Goal: Find specific page/section: Find specific page/section

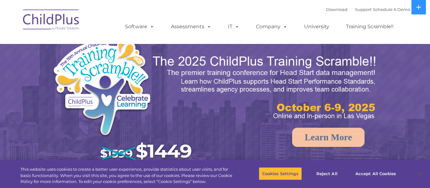
select select "MEDIUM"
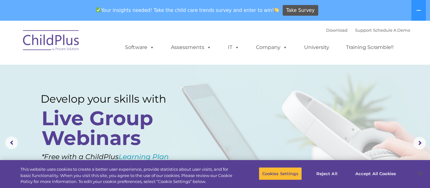
click at [63, 37] on img at bounding box center [51, 41] width 63 height 31
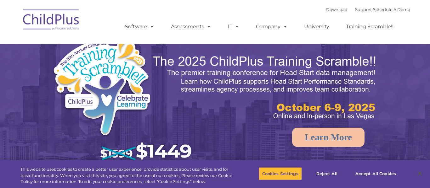
select select "MEDIUM"
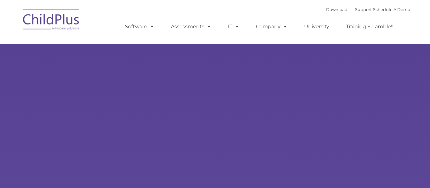
type input ""
select select "MEDIUM"
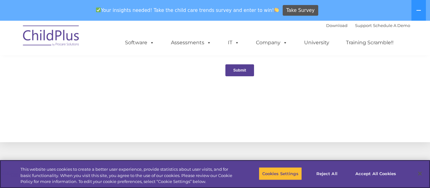
scroll to position [672, 0]
